Goal: Task Accomplishment & Management: Use online tool/utility

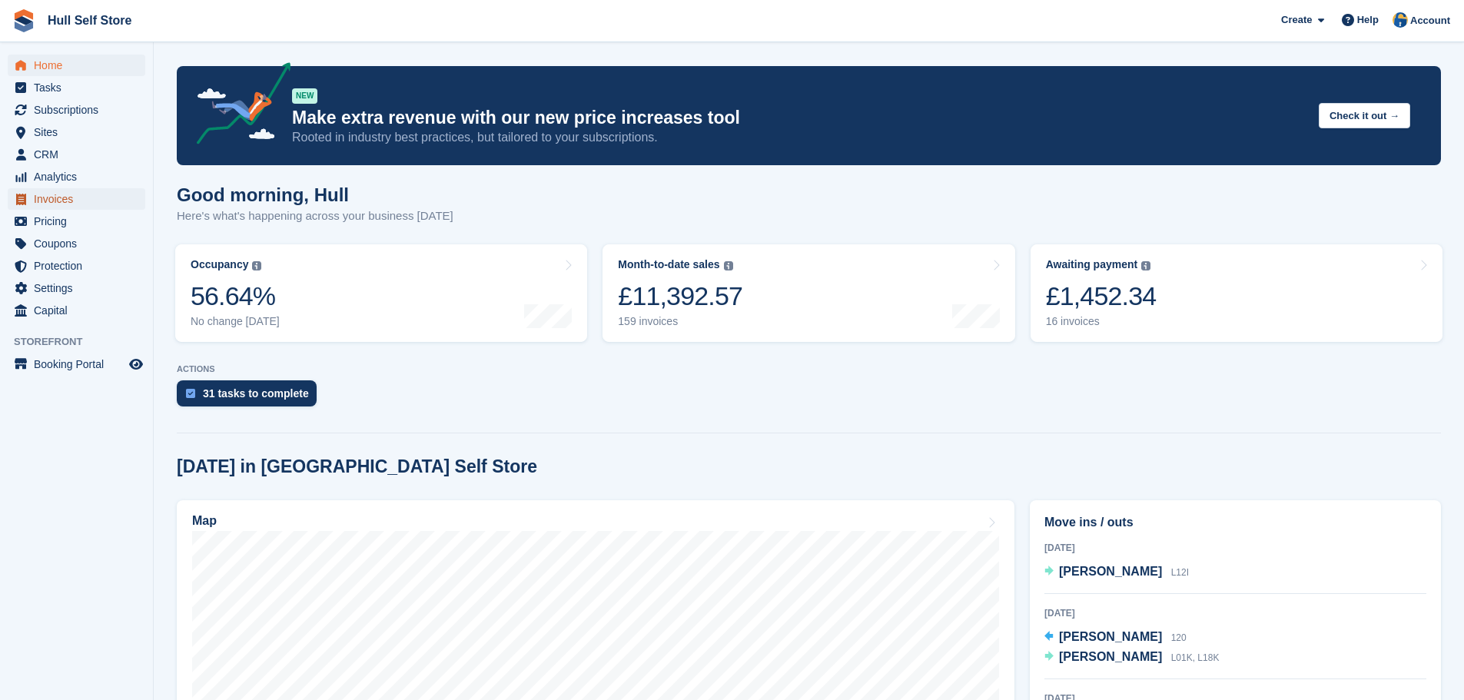
drag, startPoint x: 0, startPoint y: 0, endPoint x: 77, endPoint y: 204, distance: 218.3
click at [77, 204] on span "Invoices" at bounding box center [80, 199] width 92 height 22
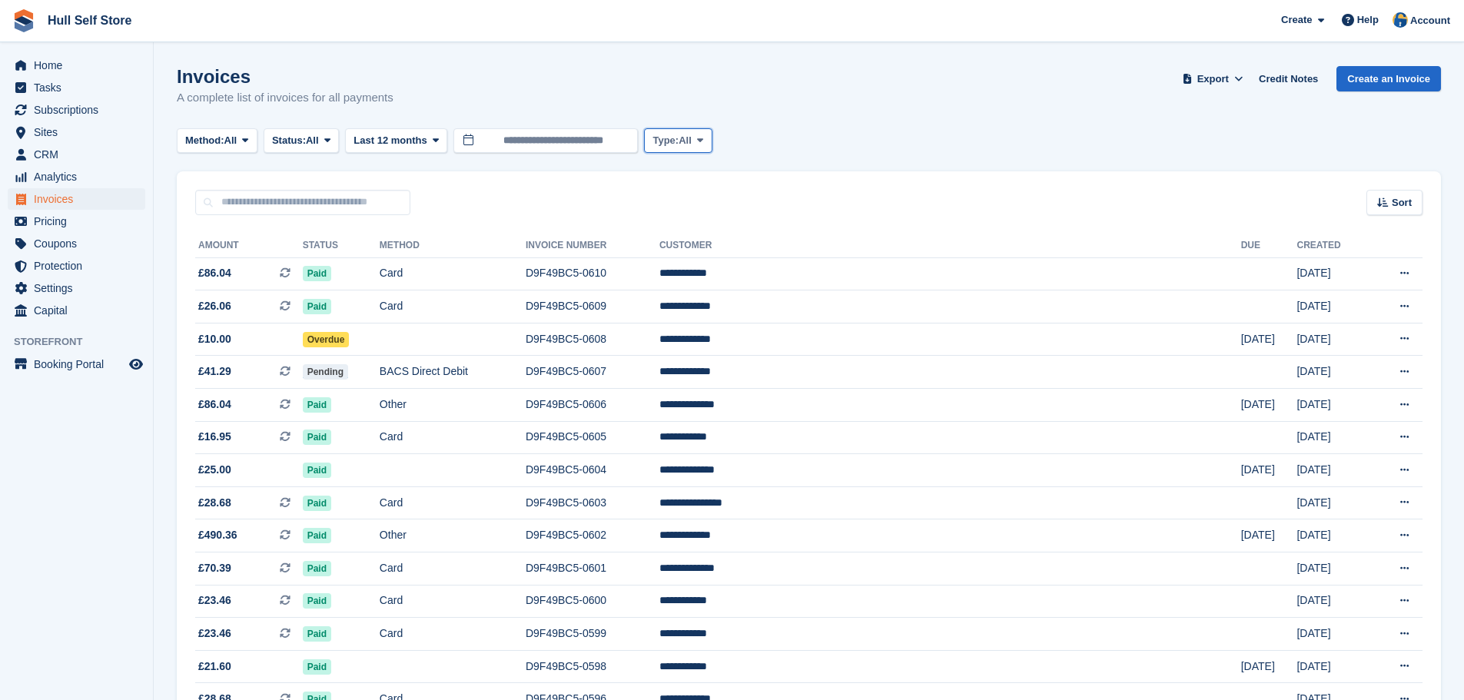
click at [700, 142] on icon at bounding box center [700, 140] width 6 height 10
click at [418, 139] on span "Last 12 months" at bounding box center [389, 140] width 73 height 15
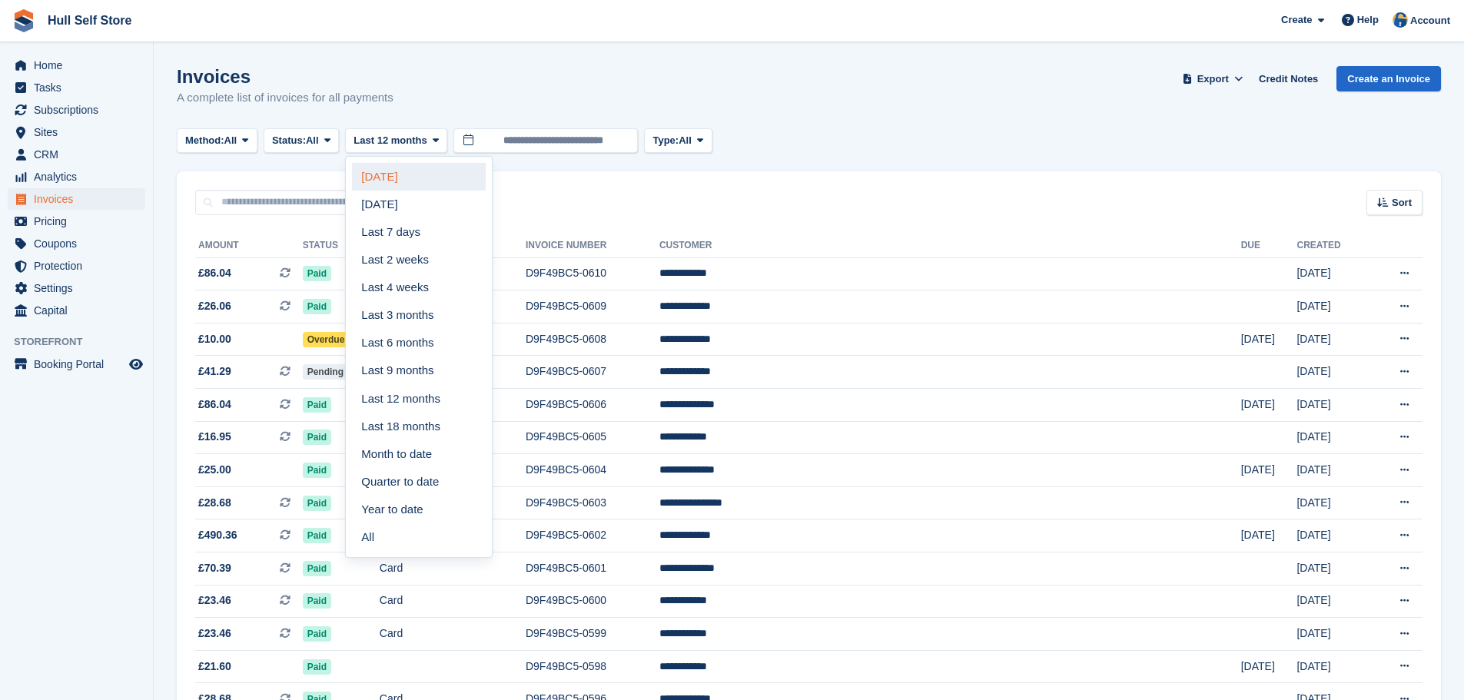
click at [393, 175] on link "Today" at bounding box center [419, 177] width 134 height 28
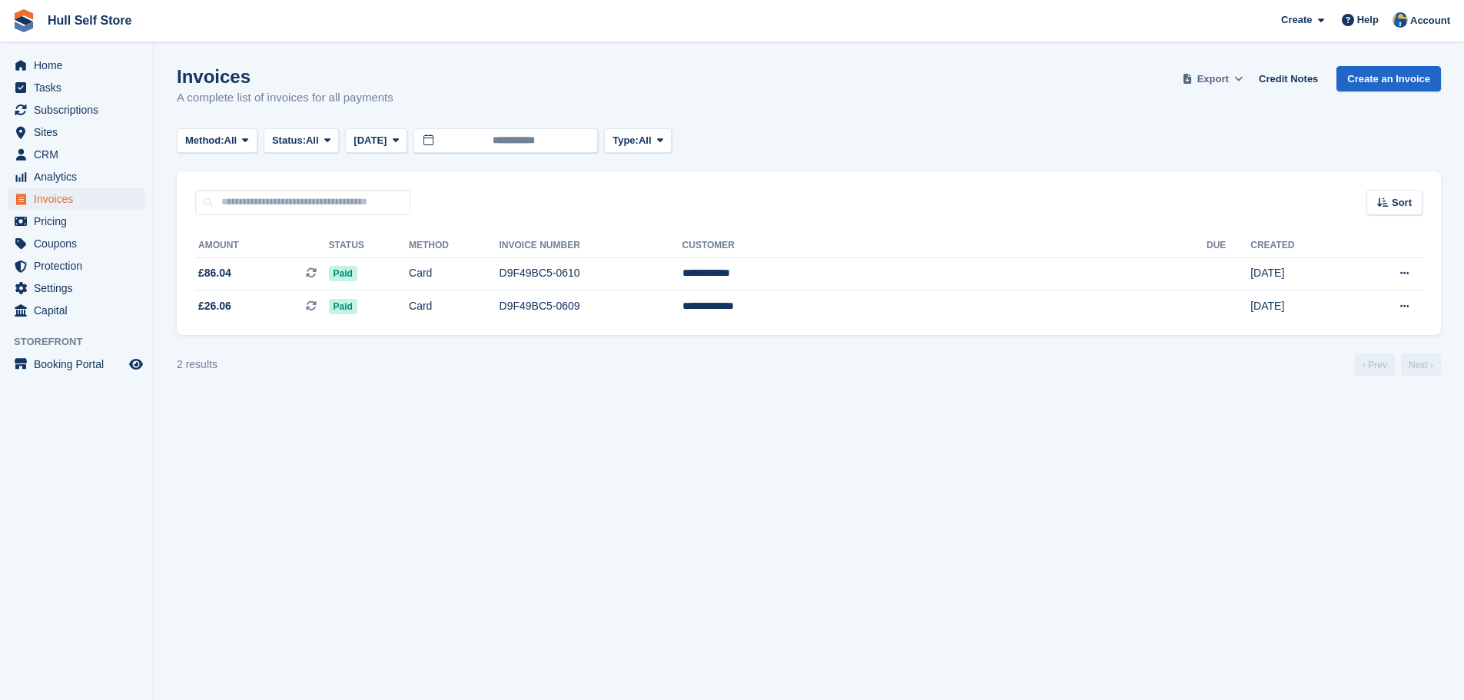
click at [1228, 75] on span "Export" at bounding box center [1212, 78] width 31 height 15
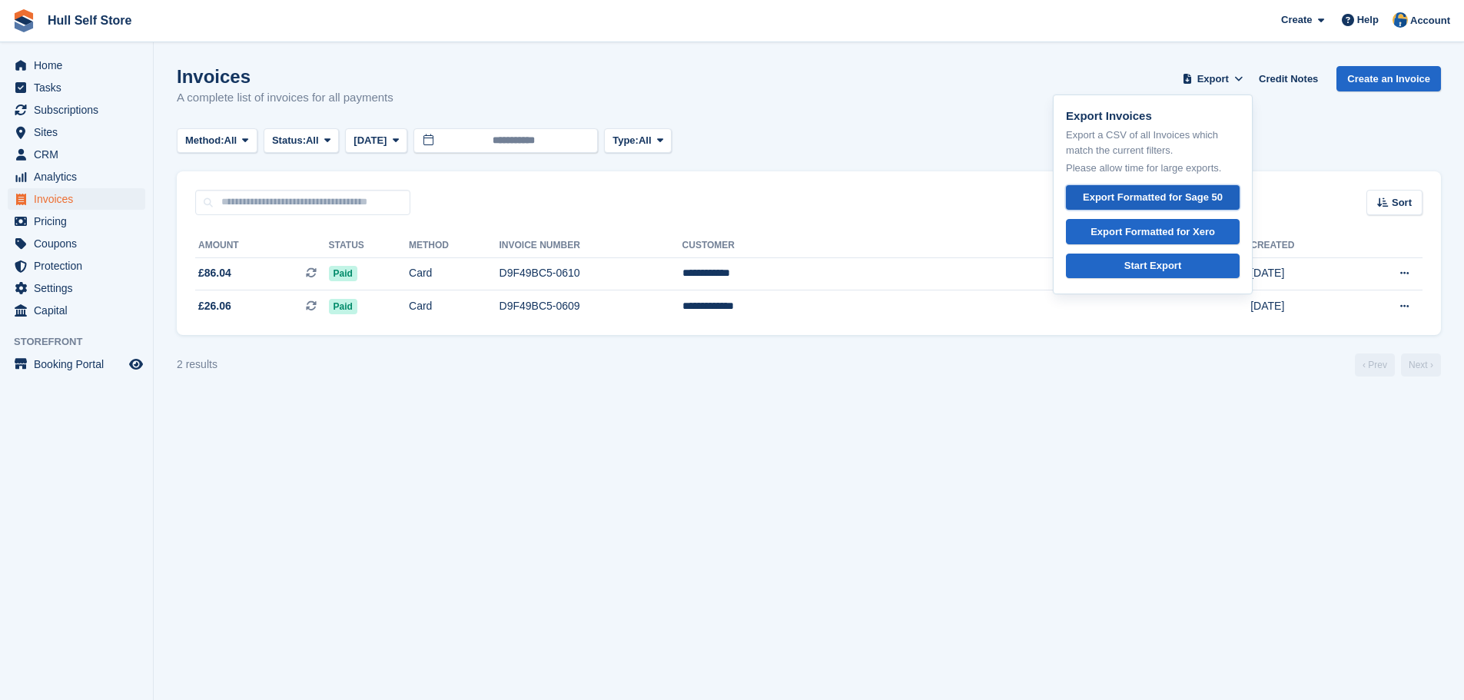
click at [1164, 194] on div "Export Formatted for Sage 50" at bounding box center [1152, 197] width 140 height 15
